Goal: Navigation & Orientation: Find specific page/section

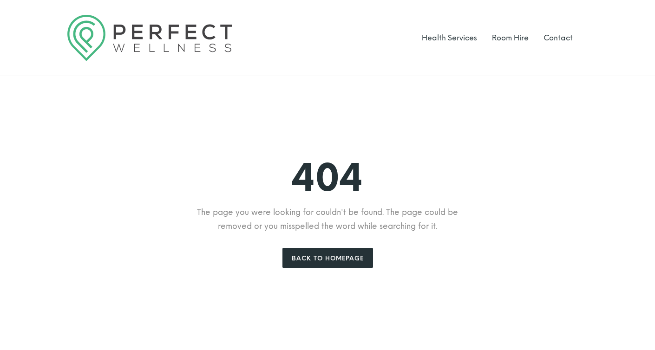
click at [138, 26] on img at bounding box center [149, 38] width 165 height 46
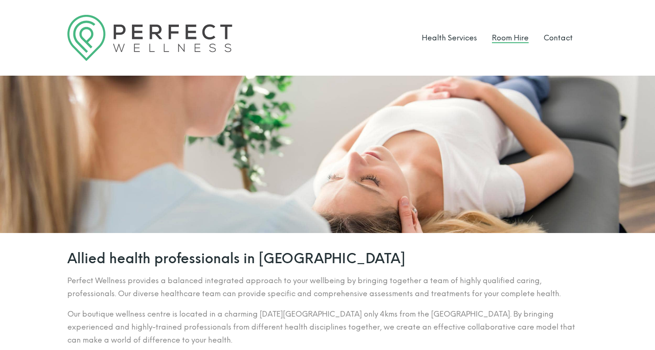
click at [503, 38] on link "Room Hire" at bounding box center [510, 37] width 37 height 9
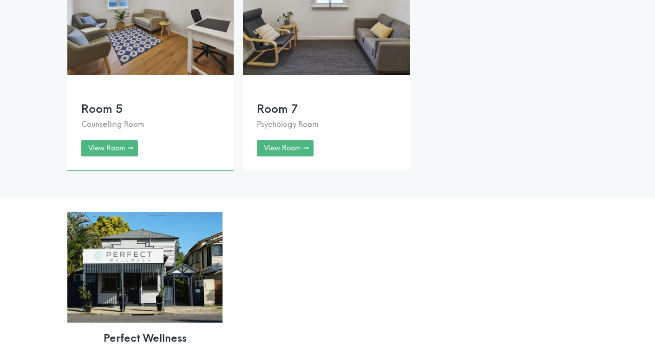
scroll to position [855, 0]
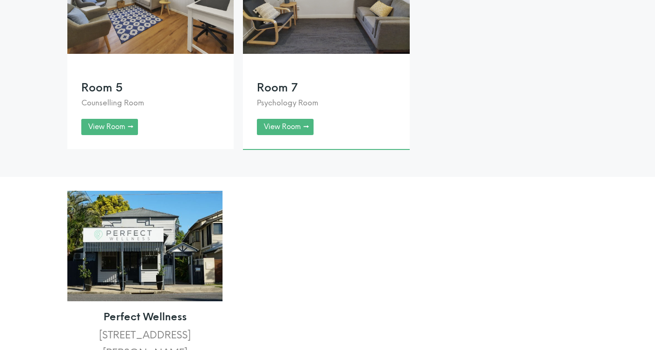
click at [334, 50] on link at bounding box center [326, 39] width 166 height 220
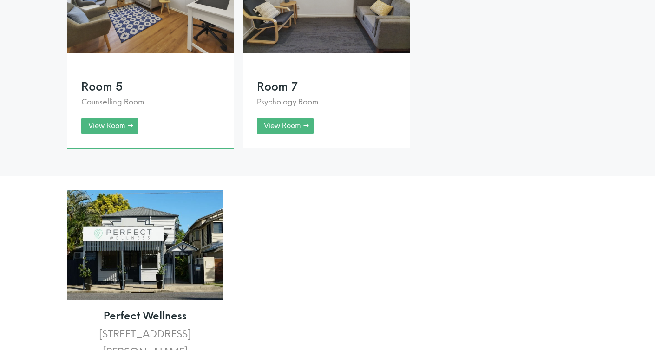
click at [110, 32] on link at bounding box center [150, 38] width 166 height 220
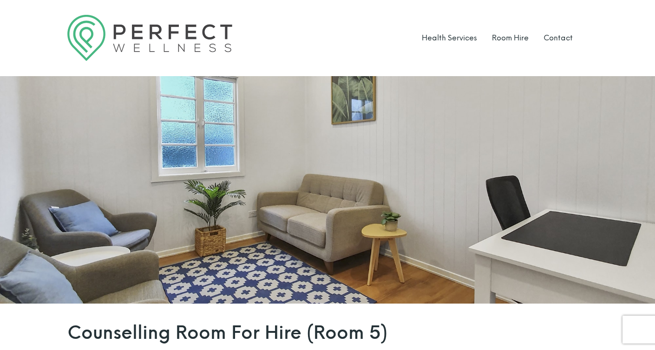
click at [450, 28] on li "Health Services" at bounding box center [449, 38] width 55 height 46
click at [442, 35] on link "Health Services" at bounding box center [449, 37] width 55 height 9
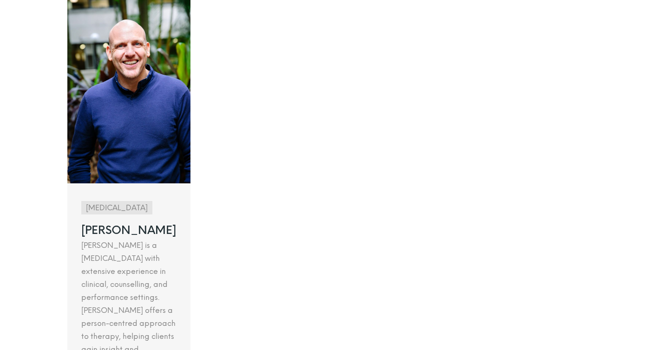
scroll to position [652, 0]
